Goal: Check status: Check status

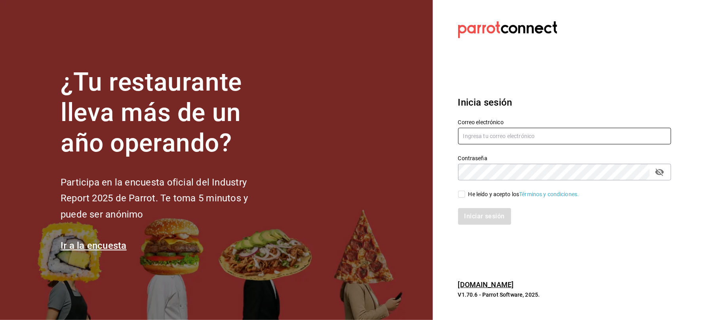
type input "patriciagonzalezrios5@gmail.com"
click at [475, 196] on div "He leído y acepto los Términos y condiciones." at bounding box center [523, 194] width 111 height 8
click at [465, 196] on input "He leído y acepto los Términos y condiciones." at bounding box center [461, 194] width 7 height 7
checkbox input "true"
click at [485, 210] on button "Iniciar sesión" at bounding box center [485, 216] width 54 height 17
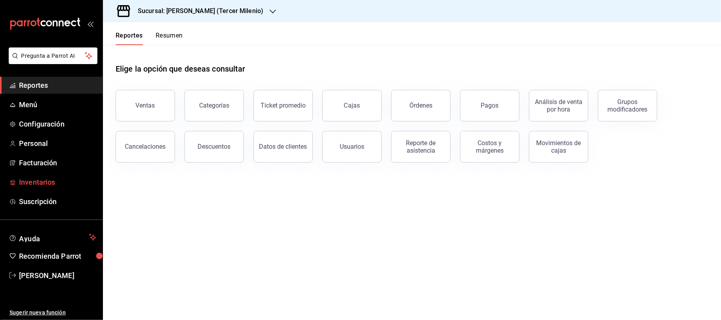
click at [40, 184] on span "Inventarios" at bounding box center [57, 182] width 77 height 11
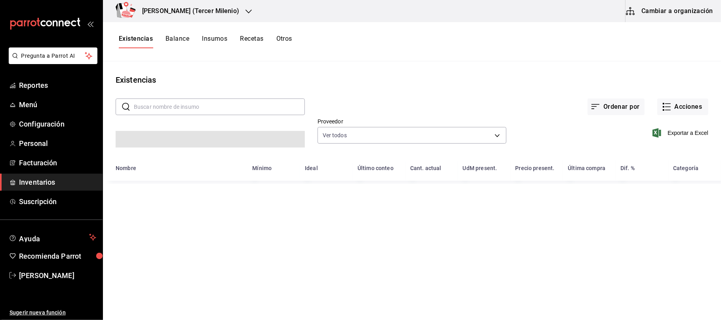
click at [277, 35] on button "Otros" at bounding box center [284, 41] width 16 height 13
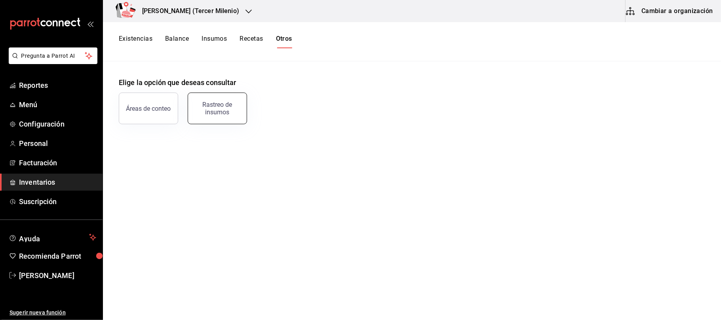
click at [227, 103] on div "Rastreo de insumos" at bounding box center [217, 108] width 49 height 15
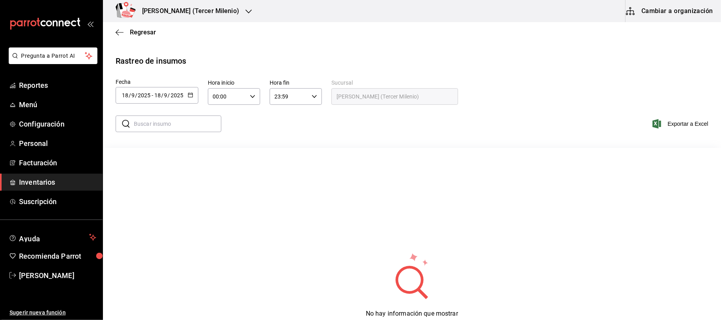
click at [192, 99] on div at bounding box center [191, 95] width 6 height 7
click at [178, 244] on li "Rango de fechas" at bounding box center [153, 245] width 75 height 18
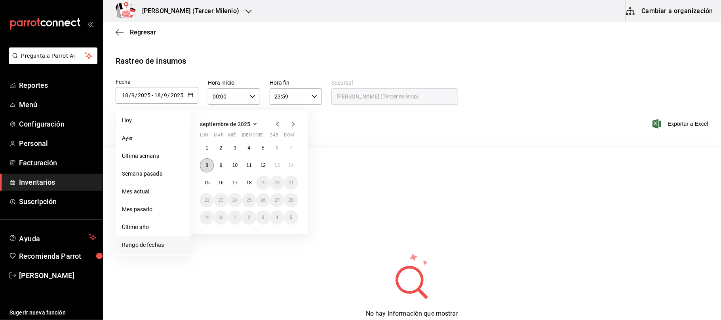
click at [209, 169] on button "8" at bounding box center [207, 165] width 14 height 14
click at [289, 168] on abbr "14" at bounding box center [291, 166] width 5 height 6
type input "[DATE]"
type input "8"
type input "[DATE]"
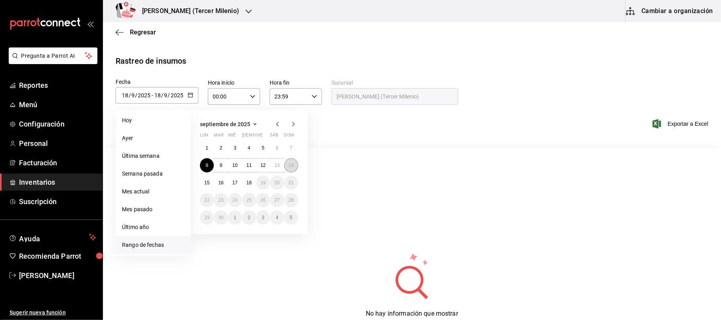
type input "14"
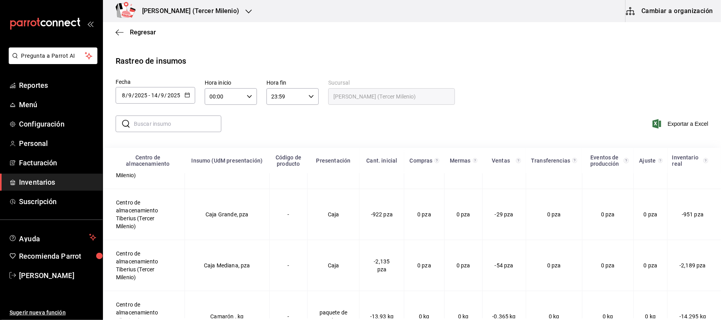
scroll to position [53, 0]
